Goal: Information Seeking & Learning: Learn about a topic

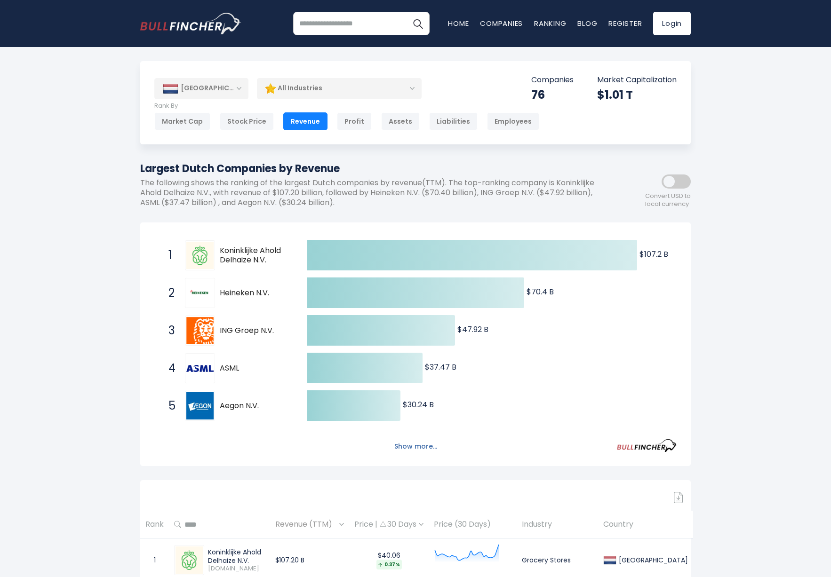
click at [422, 446] on button "Show more..." at bounding box center [416, 447] width 54 height 16
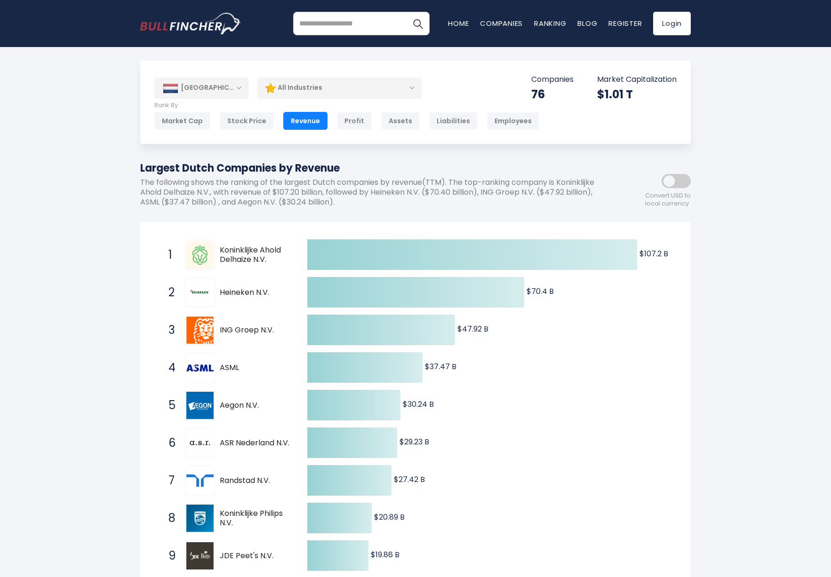
scroll to position [1, 0]
click at [241, 88] on div "[GEOGRAPHIC_DATA]" at bounding box center [201, 87] width 94 height 21
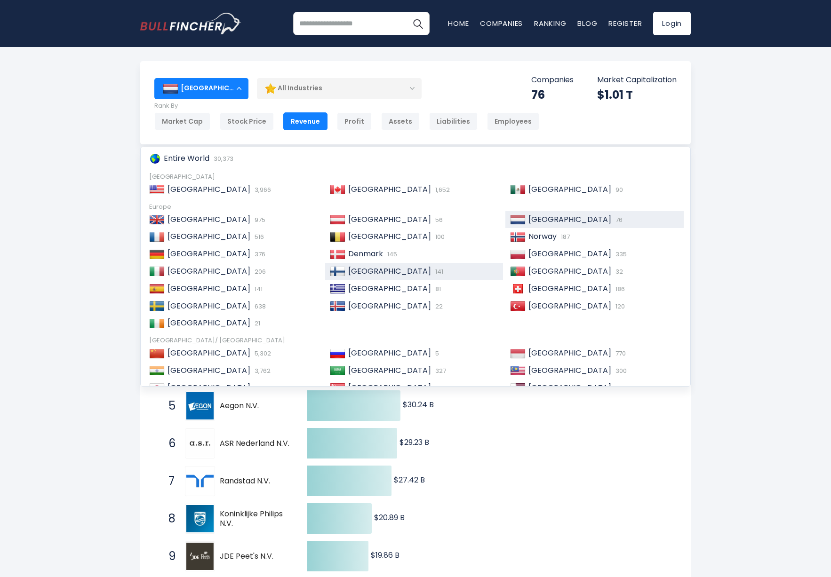
scroll to position [31, 0]
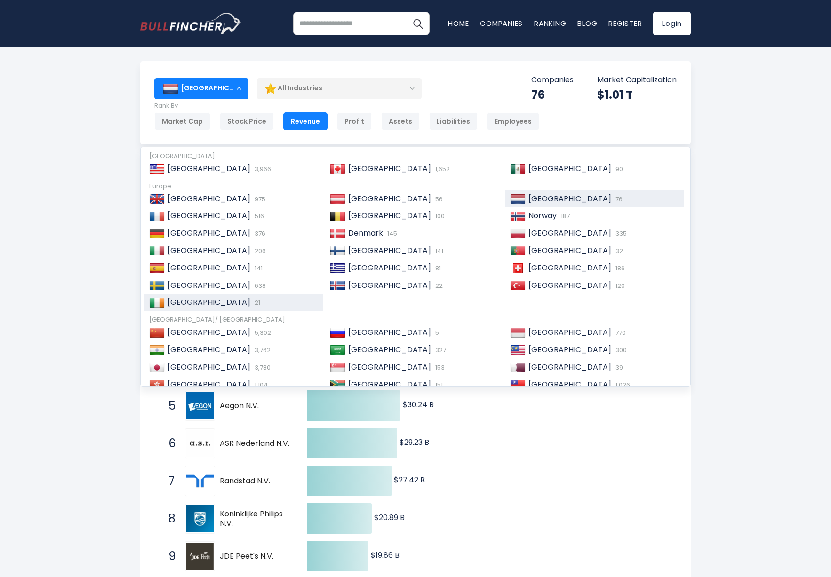
click at [214, 300] on div "Ireland 21" at bounding box center [241, 303] width 153 height 10
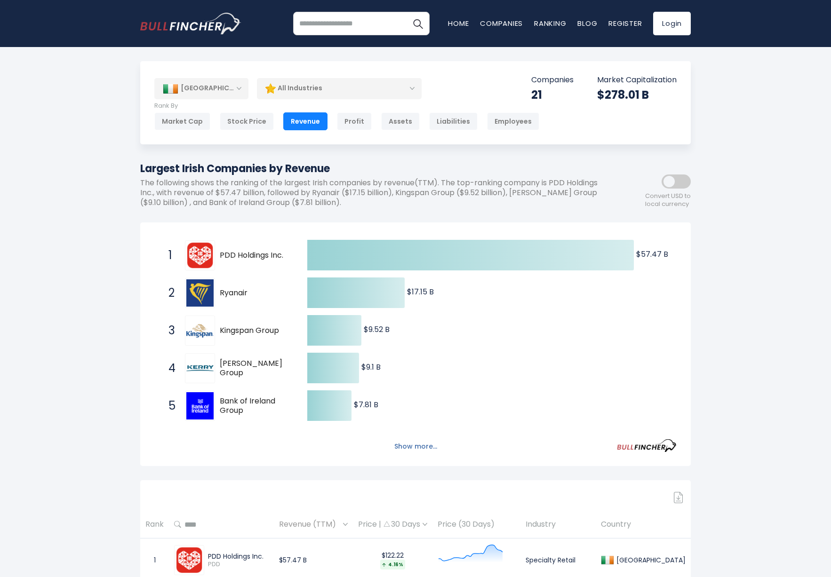
click at [426, 445] on button "Show more..." at bounding box center [416, 447] width 54 height 16
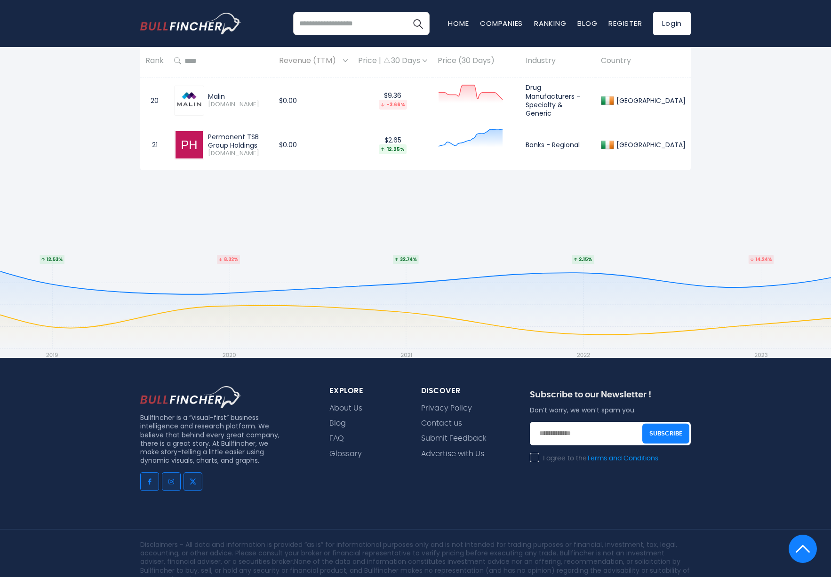
scroll to position [1501, 0]
